Goal: Task Accomplishment & Management: Complete application form

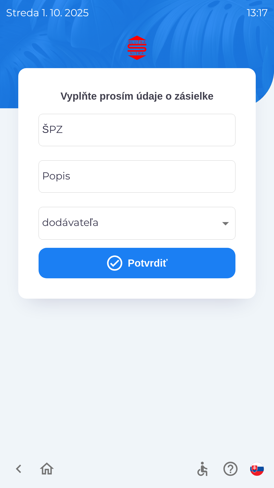
click at [135, 129] on input "ŠPZ" at bounding box center [137, 130] width 185 height 20
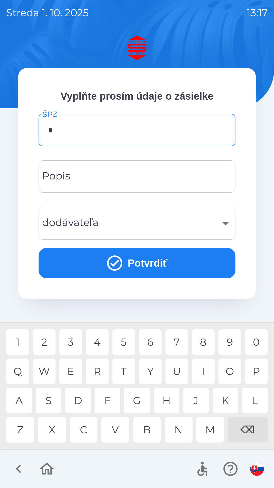
click at [48, 402] on div "S" at bounding box center [49, 400] width 26 height 25
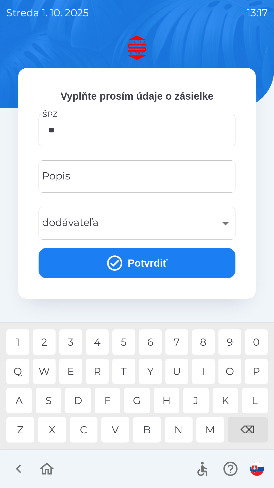
click at [21, 402] on div "A" at bounding box center [19, 400] width 26 height 25
click at [22, 342] on div "1" at bounding box center [17, 341] width 23 height 25
type input "*******"
click at [144, 179] on input "Popis" at bounding box center [137, 176] width 185 height 20
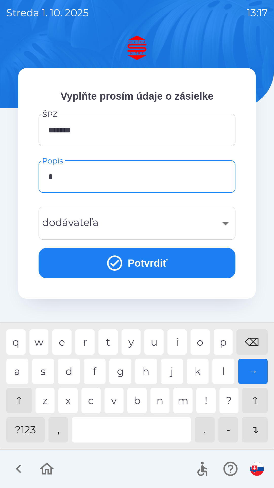
click at [228, 347] on div "p" at bounding box center [223, 341] width 19 height 25
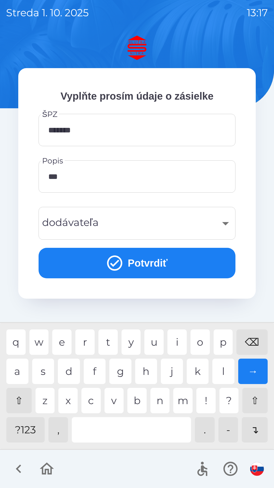
click at [226, 374] on div "l" at bounding box center [224, 371] width 22 height 25
click at [15, 374] on div "a" at bounding box center [17, 371] width 22 height 25
type input "*******"
click at [135, 231] on div "​" at bounding box center [137, 223] width 185 height 21
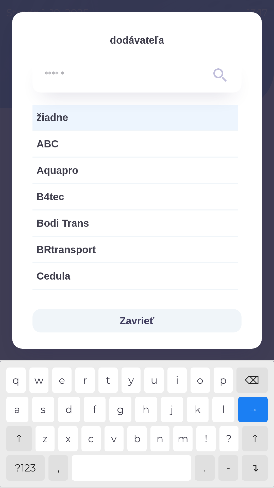
click at [139, 326] on button "Zavrieť" at bounding box center [137, 320] width 209 height 23
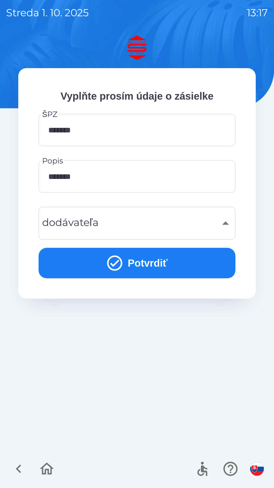
click at [121, 264] on icon "submit" at bounding box center [114, 262] width 15 height 15
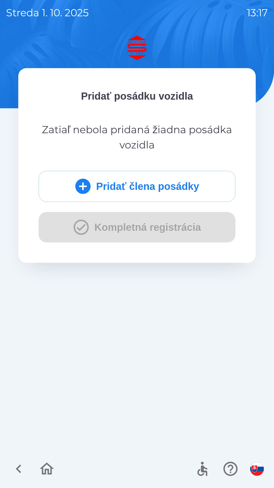
click at [85, 186] on icon "submit" at bounding box center [82, 186] width 15 height 15
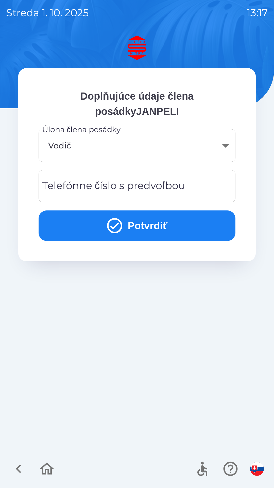
click at [113, 225] on icon "submit" at bounding box center [115, 226] width 18 height 18
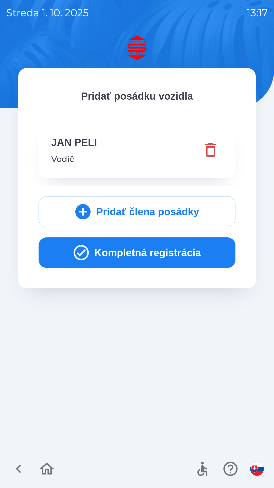
click at [80, 252] on icon "button" at bounding box center [81, 252] width 18 height 18
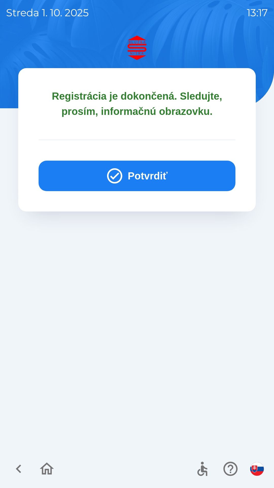
click at [118, 176] on icon "button" at bounding box center [115, 176] width 18 height 18
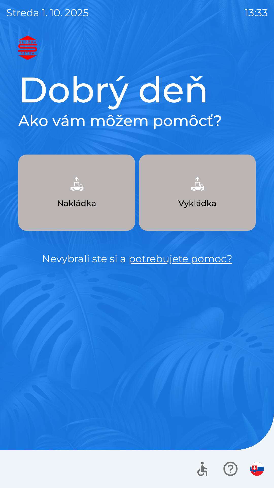
click at [106, 211] on button "Nakládka" at bounding box center [76, 193] width 117 height 76
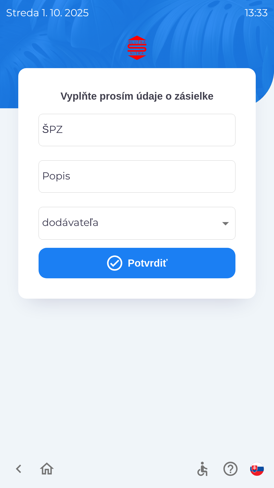
click at [151, 260] on button "Potvrdiť" at bounding box center [137, 263] width 197 height 30
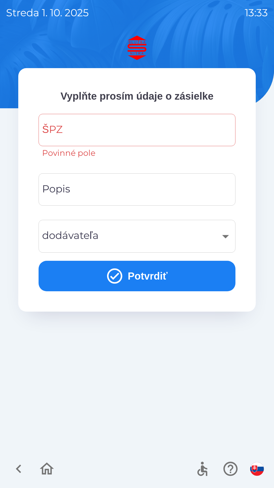
click at [107, 127] on input "ŠPZ" at bounding box center [137, 130] width 185 height 20
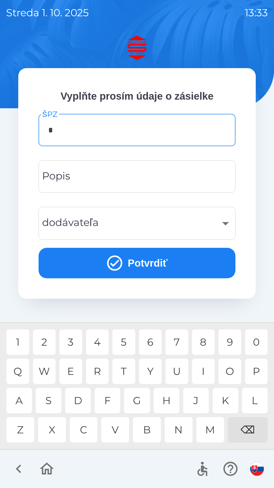
click at [149, 431] on div "B" at bounding box center [147, 429] width 28 height 25
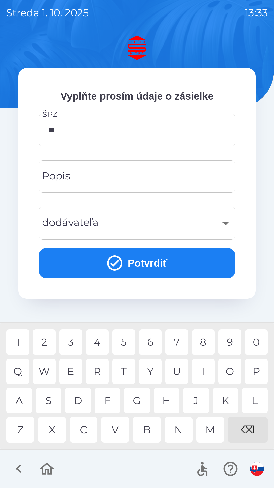
click at [19, 403] on div "A" at bounding box center [19, 400] width 26 height 25
click at [228, 341] on div "9" at bounding box center [230, 341] width 23 height 25
type input "*******"
click at [179, 427] on div "N" at bounding box center [179, 429] width 28 height 25
click at [164, 261] on button "Potvrdiť" at bounding box center [137, 263] width 197 height 30
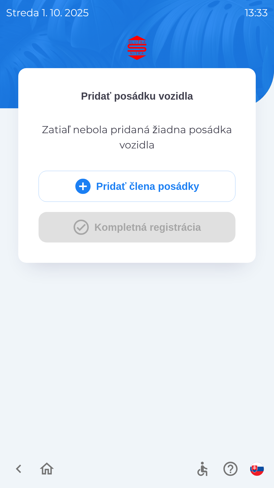
click at [88, 186] on icon "submit" at bounding box center [83, 186] width 18 height 18
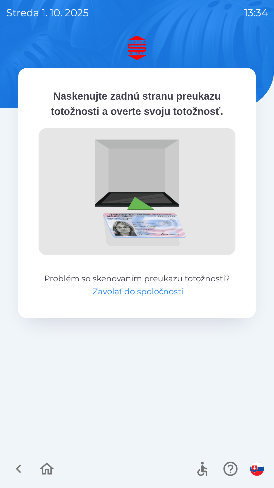
click at [144, 294] on button "Zavolať do spoločnosti" at bounding box center [138, 291] width 91 height 12
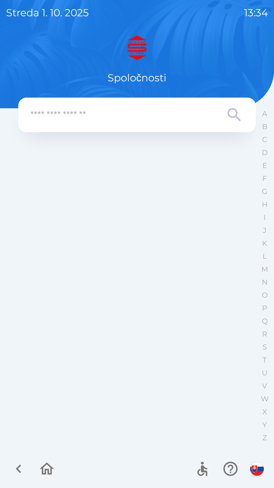
click at [130, 119] on input "text" at bounding box center [126, 115] width 193 height 14
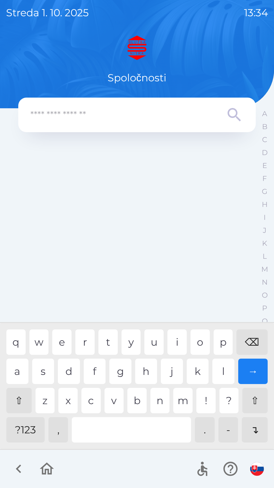
click at [263, 486] on div at bounding box center [137, 469] width 274 height 38
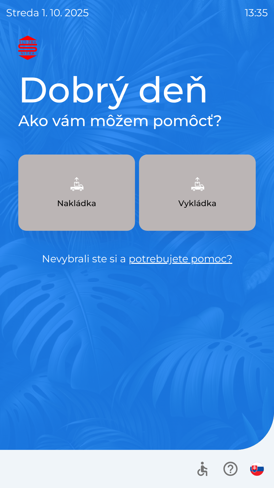
click at [203, 204] on p "Vykládka" at bounding box center [198, 203] width 38 height 12
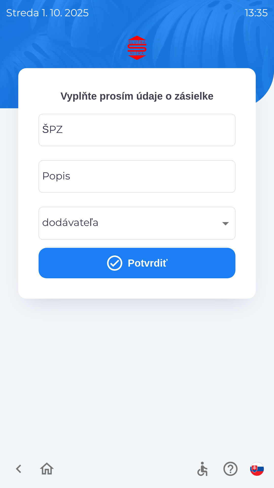
click at [156, 135] on input "ŠPZ" at bounding box center [137, 130] width 185 height 20
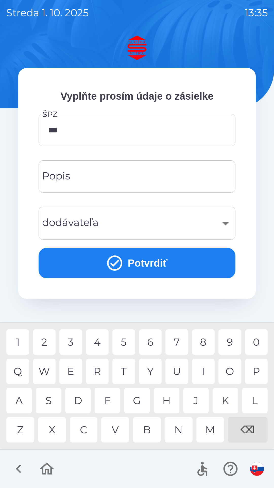
click at [232, 344] on div "9" at bounding box center [230, 341] width 23 height 25
click at [251, 345] on div "0" at bounding box center [257, 341] width 23 height 25
click at [94, 342] on div "4" at bounding box center [97, 341] width 23 height 25
type input "*******"
click at [165, 180] on input "Popis" at bounding box center [137, 176] width 185 height 20
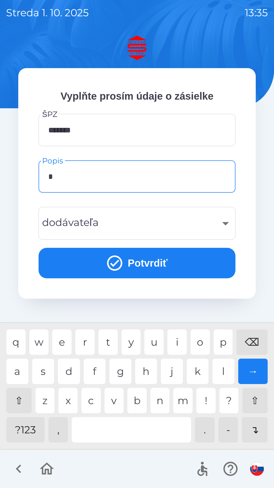
click at [69, 369] on div "d" at bounding box center [69, 371] width 22 height 25
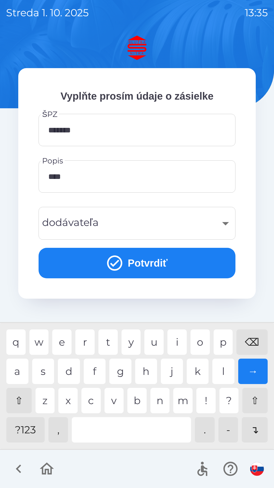
click at [22, 370] on div "a" at bounding box center [17, 371] width 22 height 25
click at [113, 343] on div "t" at bounding box center [108, 341] width 19 height 25
click at [47, 402] on div "z" at bounding box center [45, 400] width 19 height 25
click at [93, 398] on div "c" at bounding box center [91, 400] width 19 height 25
type input "**********"
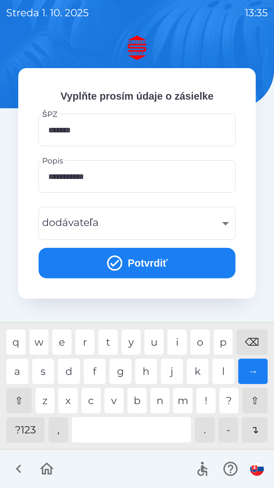
click at [20, 372] on div "a" at bounding box center [17, 371] width 22 height 25
click at [226, 223] on div "​" at bounding box center [137, 223] width 185 height 21
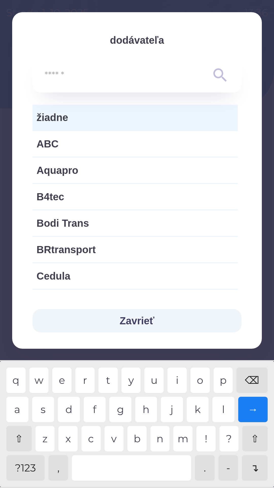
click at [110, 117] on span "žiadne" at bounding box center [135, 117] width 197 height 15
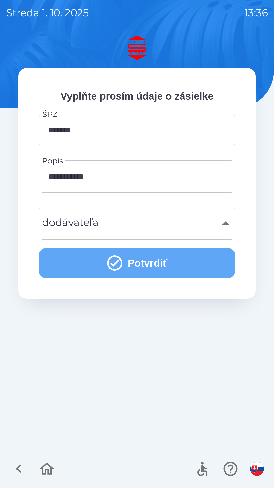
click at [148, 264] on button "Potvrdiť" at bounding box center [137, 263] width 197 height 30
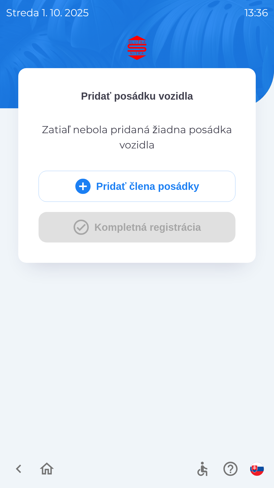
click at [85, 191] on icon "submit" at bounding box center [82, 186] width 15 height 15
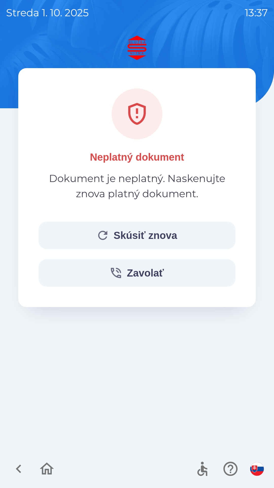
click at [149, 234] on button "Skúsiť znova" at bounding box center [137, 235] width 197 height 27
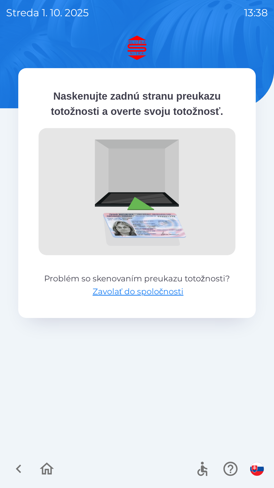
click at [194, 203] on img at bounding box center [137, 191] width 197 height 127
click at [152, 225] on img at bounding box center [137, 191] width 197 height 127
click at [177, 188] on img at bounding box center [137, 191] width 197 height 127
click at [179, 205] on img at bounding box center [137, 191] width 197 height 127
click at [173, 195] on img at bounding box center [137, 191] width 197 height 127
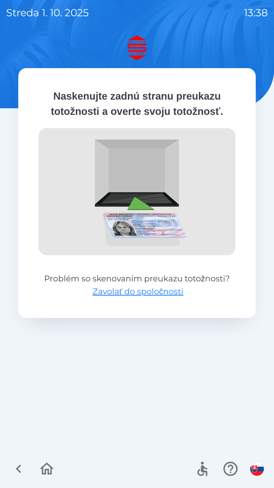
click at [146, 215] on img at bounding box center [137, 191] width 197 height 127
click at [136, 231] on img at bounding box center [137, 191] width 197 height 127
click at [20, 469] on icon "button" at bounding box center [18, 468] width 17 height 17
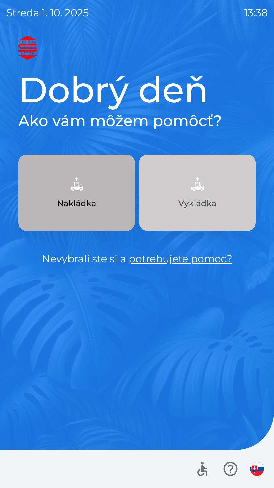
click at [197, 188] on img "button" at bounding box center [198, 184] width 22 height 22
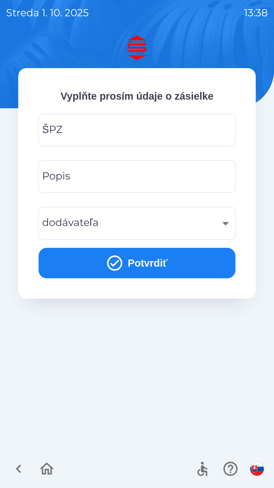
click at [134, 132] on input "ŠPZ" at bounding box center [137, 130] width 185 height 20
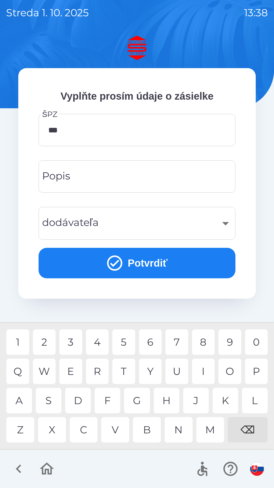
click at [232, 341] on div "9" at bounding box center [230, 341] width 23 height 25
click at [251, 347] on div "0" at bounding box center [257, 341] width 23 height 25
click at [116, 341] on div "5" at bounding box center [124, 341] width 23 height 25
click at [97, 341] on div "4" at bounding box center [97, 341] width 23 height 25
click at [177, 374] on div "U" at bounding box center [177, 371] width 23 height 25
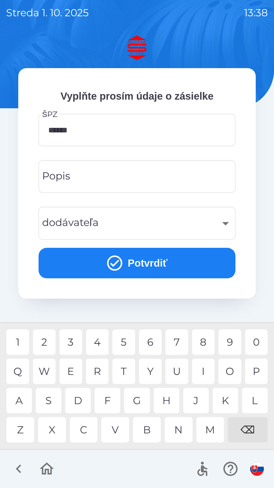
type input "*******"
click at [141, 179] on input "Popis" at bounding box center [137, 176] width 185 height 20
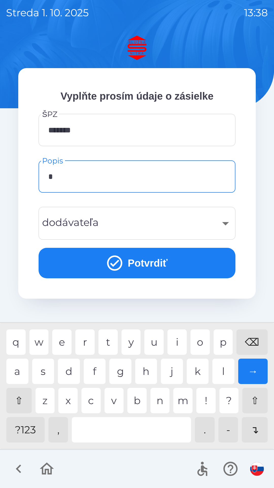
click at [68, 372] on div "d" at bounding box center [69, 371] width 22 height 25
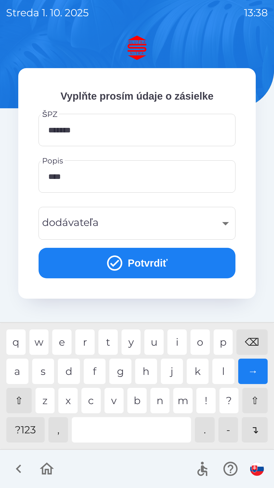
type input "*****"
click at [226, 224] on div "​" at bounding box center [137, 223] width 185 height 21
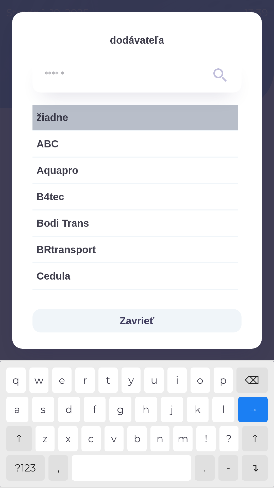
click at [135, 121] on span "žiadne" at bounding box center [135, 117] width 197 height 15
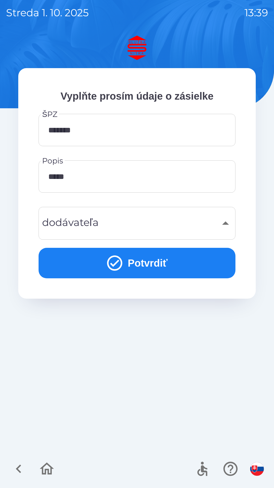
click at [123, 261] on button "Potvrdiť" at bounding box center [137, 263] width 197 height 30
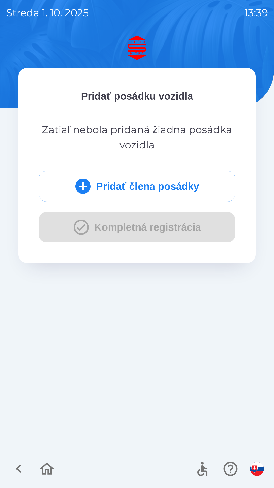
click at [81, 229] on div "Pridať člena posádky Kompletná registrácia" at bounding box center [137, 207] width 197 height 72
click at [83, 190] on icon "submit" at bounding box center [82, 186] width 15 height 15
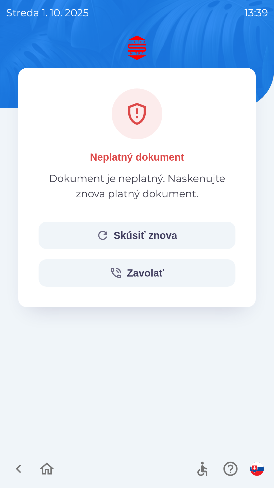
click at [161, 234] on button "Skúsiť znova" at bounding box center [137, 235] width 197 height 27
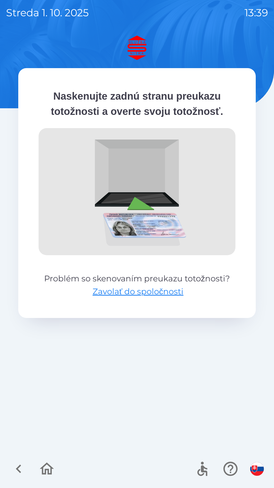
click at [181, 163] on img at bounding box center [137, 191] width 197 height 127
click at [21, 465] on icon "button" at bounding box center [18, 468] width 17 height 17
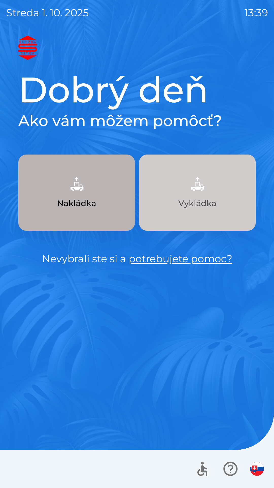
click at [206, 200] on p "Vykládka" at bounding box center [198, 203] width 38 height 12
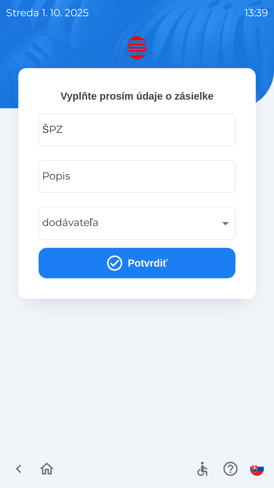
click at [141, 261] on button "Potvrdiť" at bounding box center [137, 263] width 197 height 30
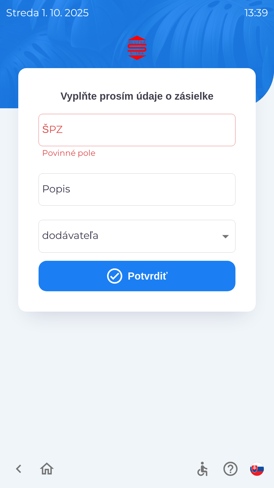
click at [122, 131] on input "ŠPZ" at bounding box center [137, 130] width 185 height 20
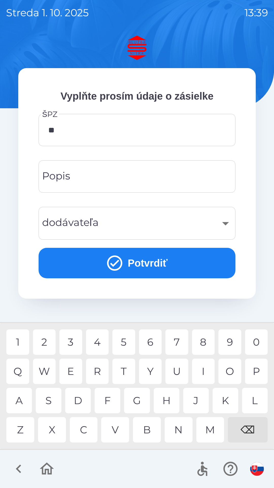
click at [19, 400] on div "A" at bounding box center [19, 400] width 26 height 25
click at [96, 343] on div "4" at bounding box center [97, 341] width 23 height 25
type input "*******"
click at [183, 430] on div "N" at bounding box center [179, 429] width 28 height 25
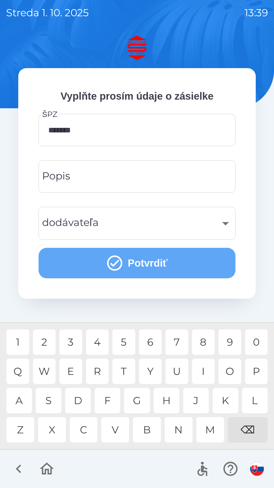
click at [144, 260] on button "Potvrdiť" at bounding box center [137, 263] width 197 height 30
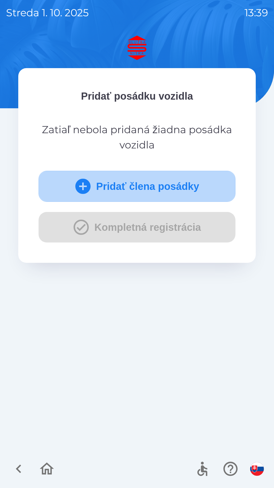
click at [81, 189] on icon "submit" at bounding box center [83, 186] width 18 height 18
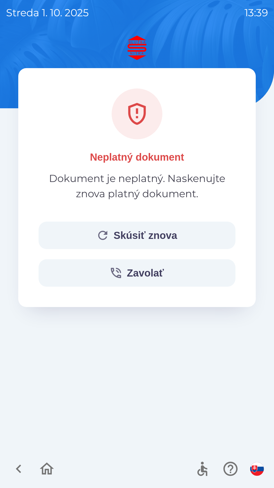
click at [149, 236] on button "Skúsiť znova" at bounding box center [137, 235] width 197 height 27
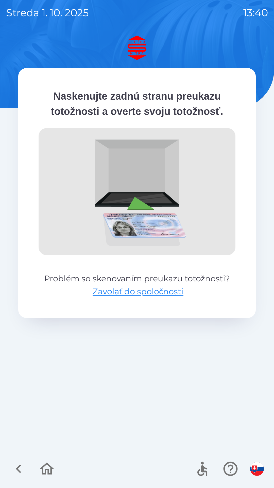
click at [51, 465] on icon "button" at bounding box center [46, 468] width 17 height 17
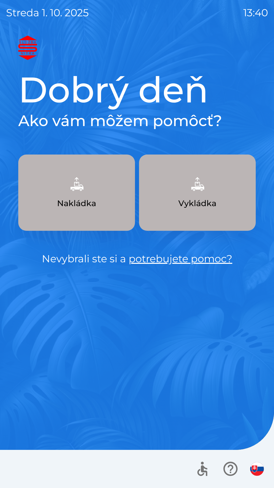
click at [175, 258] on link "potrebujete pomoc?" at bounding box center [181, 258] width 104 height 12
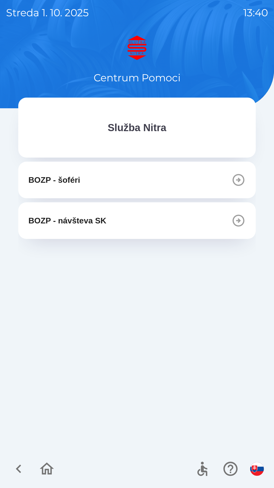
click at [238, 221] on icon "button" at bounding box center [239, 221] width 12 height 12
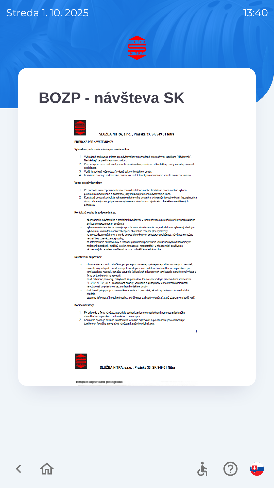
click at [52, 469] on icon "button" at bounding box center [47, 469] width 14 height 12
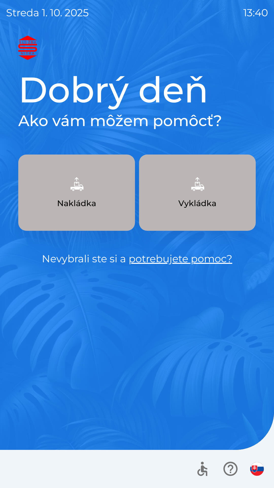
click at [184, 254] on link "potrebujete pomoc?" at bounding box center [181, 258] width 104 height 12
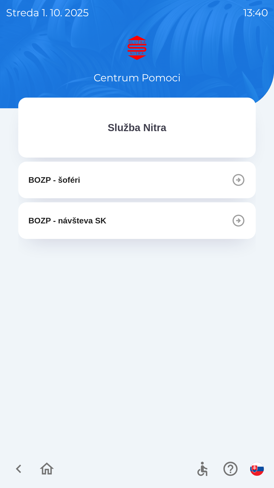
click at [151, 128] on p "Služba Nitra" at bounding box center [137, 127] width 59 height 15
click at [21, 470] on icon "button" at bounding box center [18, 468] width 17 height 17
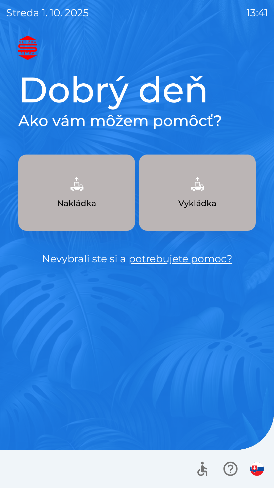
click at [203, 199] on p "Vykládka" at bounding box center [198, 203] width 38 height 12
click at [65, 190] on button "Nakládka" at bounding box center [76, 193] width 117 height 76
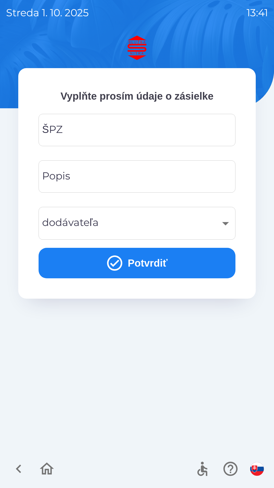
click at [85, 131] on input "ŠPZ" at bounding box center [137, 130] width 185 height 20
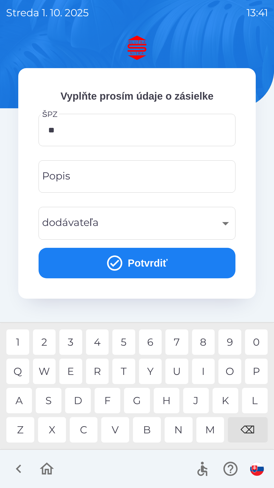
click at [99, 371] on div "R" at bounding box center [97, 371] width 23 height 25
click at [71, 342] on div "3" at bounding box center [70, 341] width 23 height 25
click at [258, 341] on div "0" at bounding box center [257, 341] width 23 height 25
type input "*******"
click at [103, 266] on button "Potvrdiť" at bounding box center [137, 263] width 197 height 30
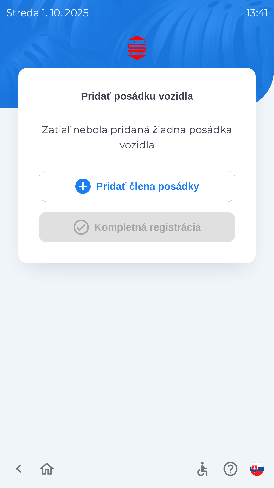
click at [92, 190] on button "Pridať člena posádky" at bounding box center [137, 186] width 197 height 31
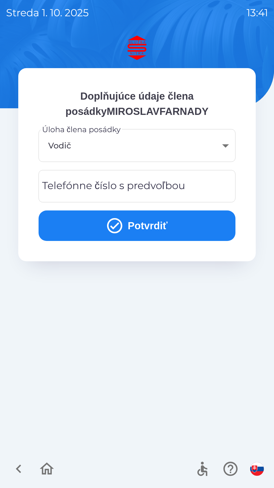
click at [93, 186] on div "Telefónne číslo s predvoľbou Telefónne číslo s predvoľbou" at bounding box center [137, 186] width 197 height 32
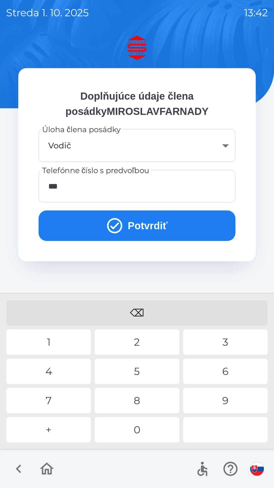
click at [130, 344] on div "2" at bounding box center [137, 341] width 85 height 25
click at [218, 400] on div "9" at bounding box center [225, 400] width 85 height 25
click at [48, 365] on div "4" at bounding box center [48, 371] width 85 height 25
click at [131, 432] on div "0" at bounding box center [137, 429] width 85 height 25
click at [217, 371] on div "6" at bounding box center [225, 371] width 85 height 25
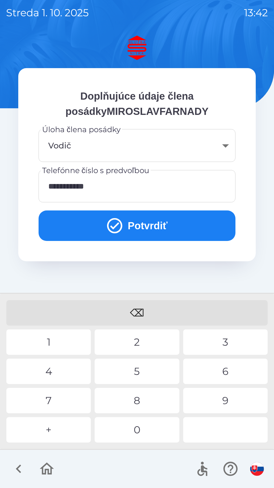
click at [214, 372] on div "6" at bounding box center [225, 371] width 85 height 25
click at [128, 434] on div "0" at bounding box center [137, 429] width 85 height 25
type input "**********"
click at [54, 393] on div "7" at bounding box center [48, 400] width 85 height 25
click at [150, 223] on button "Potvrdiť" at bounding box center [137, 225] width 197 height 30
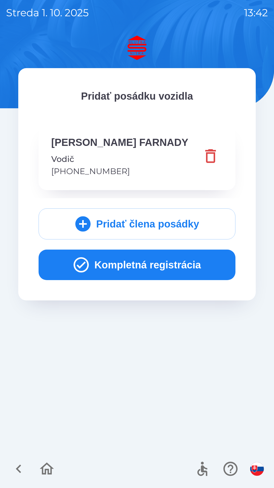
click at [155, 264] on button "Kompletná registrácia" at bounding box center [137, 265] width 197 height 30
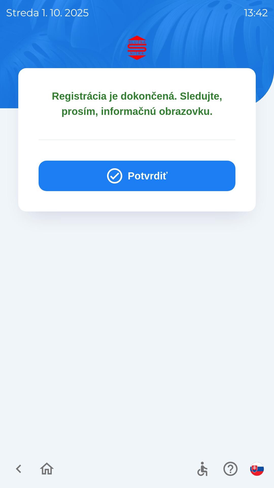
click at [141, 175] on button "Potvrdiť" at bounding box center [137, 176] width 197 height 30
